Goal: Find specific page/section: Find specific page/section

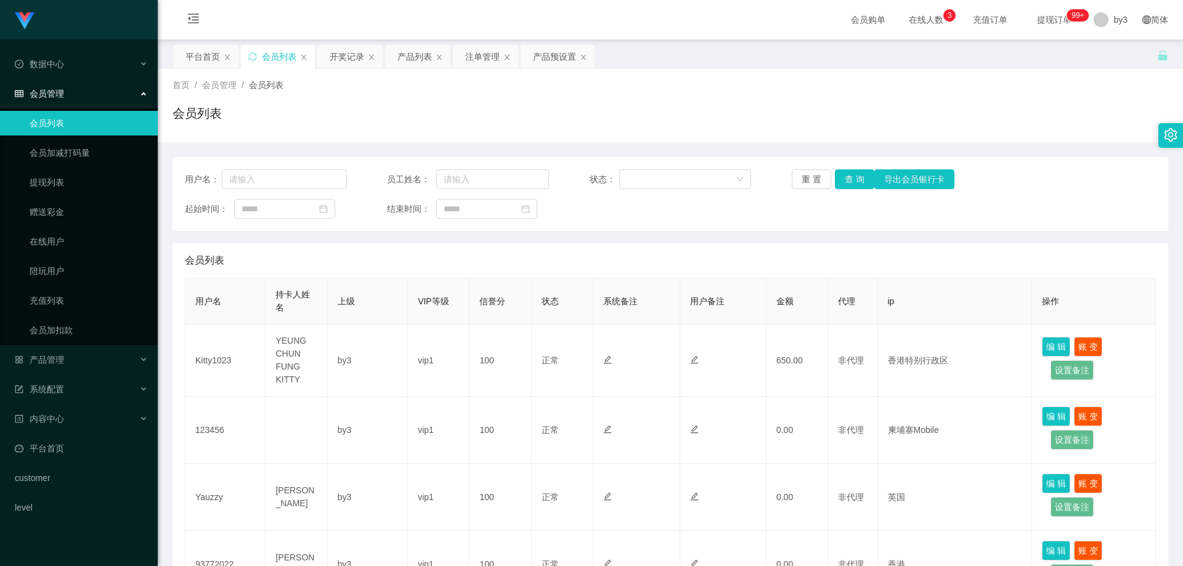
click at [625, 98] on div "首页 / 会员管理 / 会员列表 / 会员列表" at bounding box center [671, 106] width 996 height 54
